Goal: Communication & Community: Connect with others

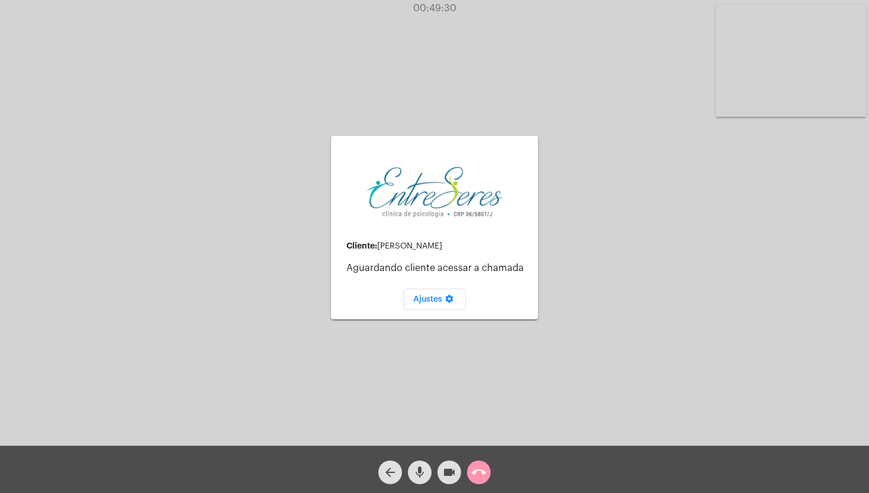
click at [496, 472] on div "arrow_back mic videocam call_end" at bounding box center [434, 469] width 869 height 47
click at [480, 472] on mat-icon "call_end" at bounding box center [479, 473] width 14 height 14
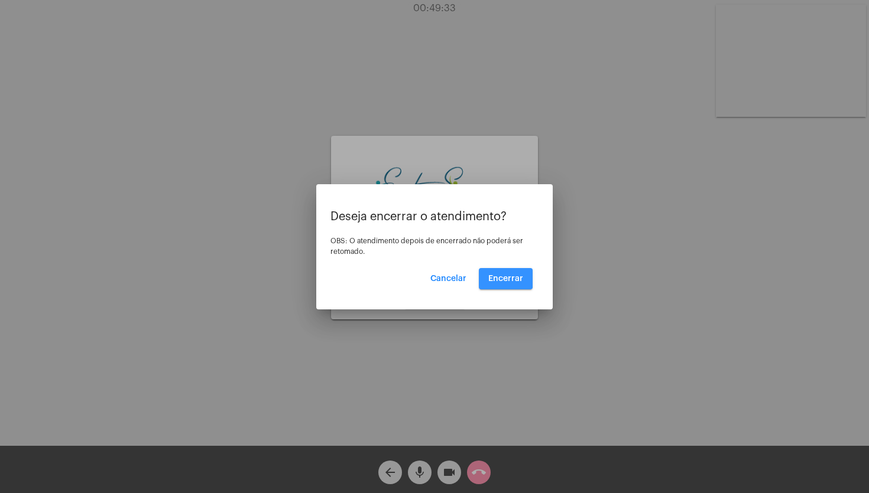
click at [500, 277] on span "Encerrar" at bounding box center [505, 279] width 35 height 8
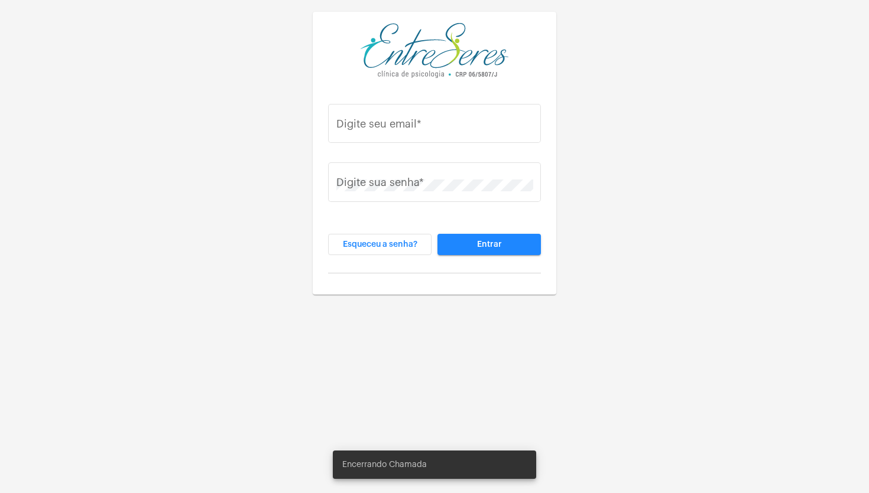
type input "[EMAIL_ADDRESS][DOMAIN_NAME]"
